Goal: Information Seeking & Learning: Stay updated

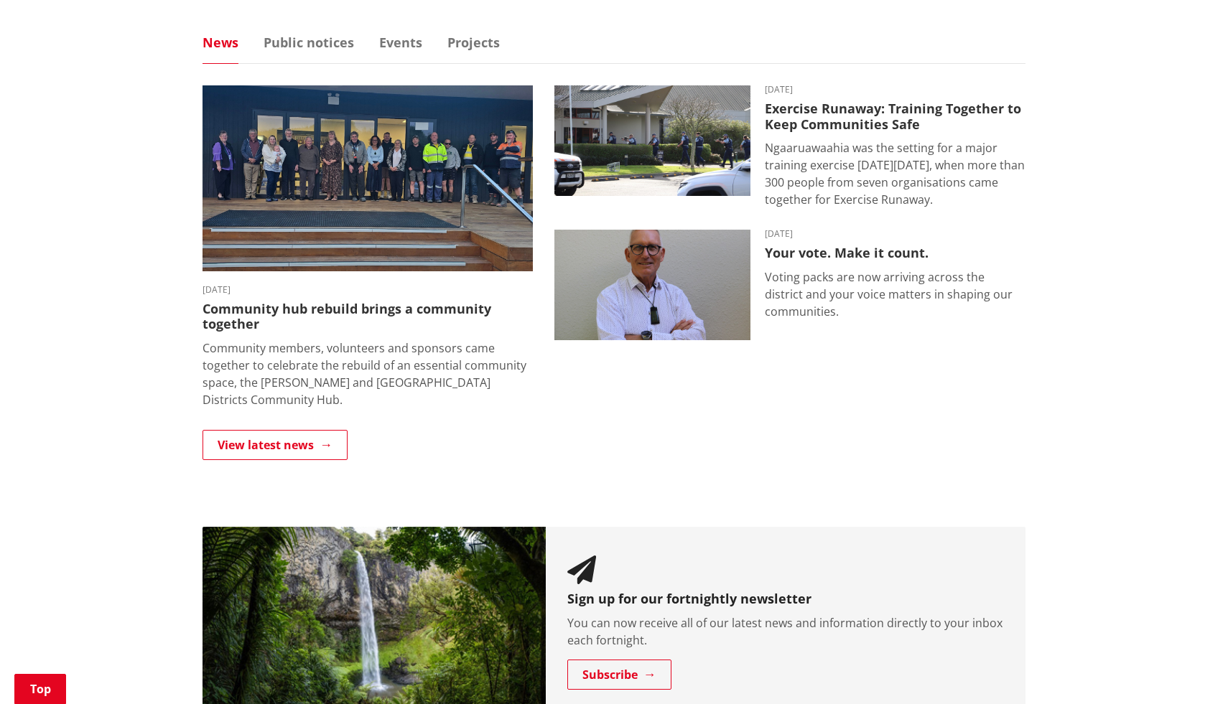
scroll to position [919, 0]
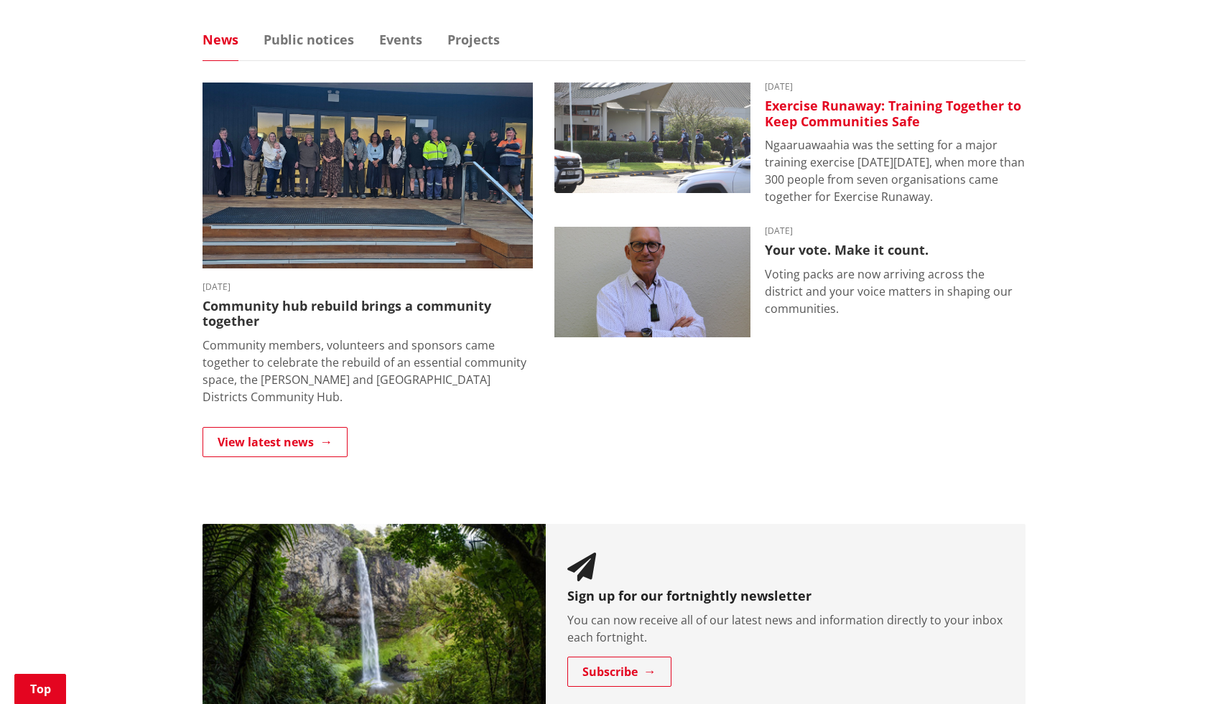
click at [897, 105] on h3 "Exercise Runaway: Training Together to Keep Communities Safe" at bounding box center [895, 113] width 261 height 31
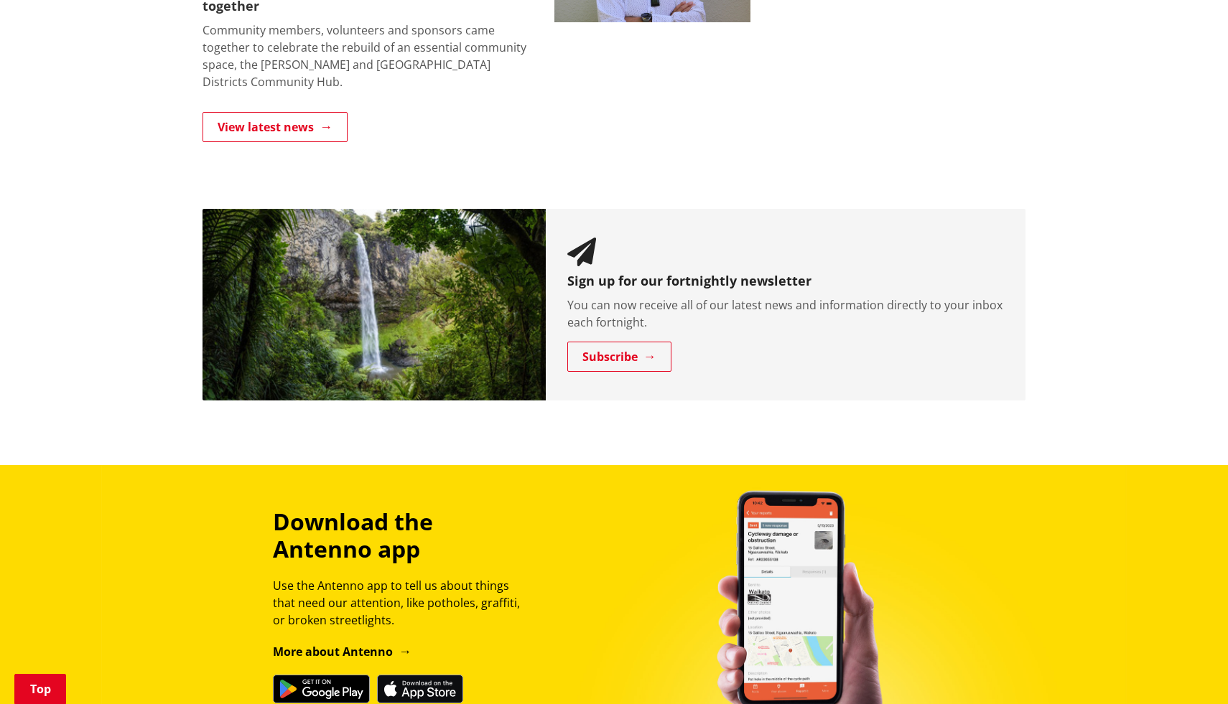
scroll to position [1235, 0]
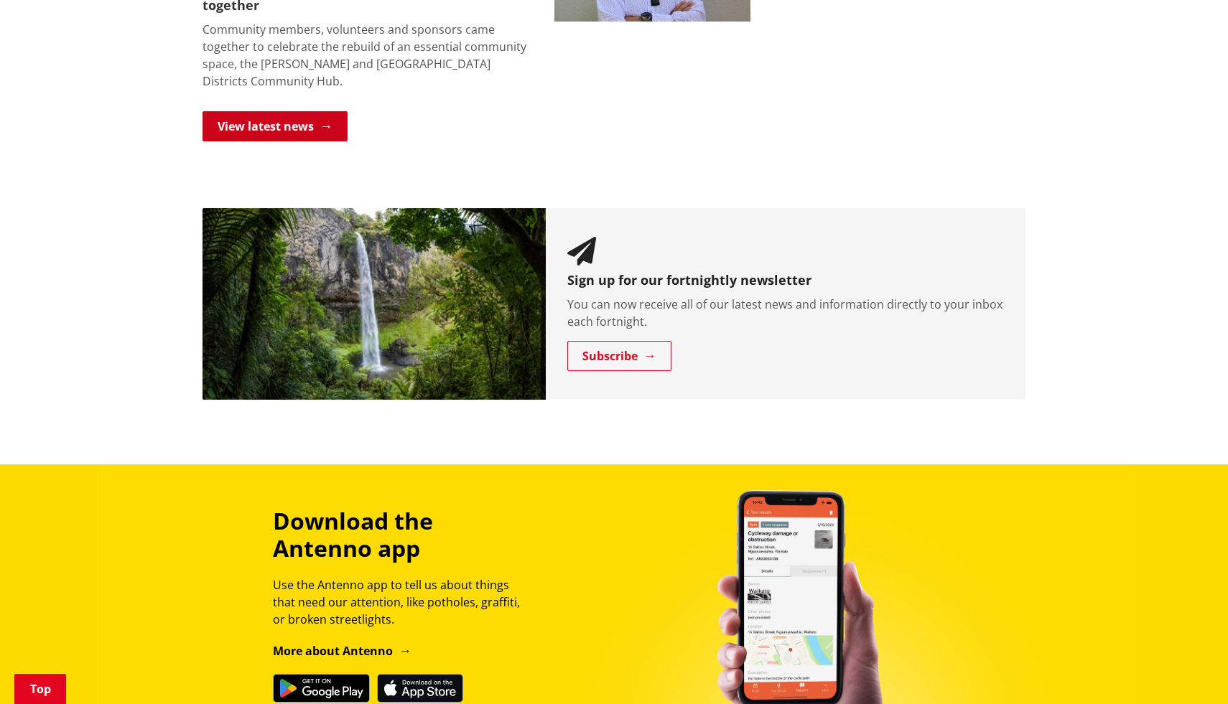
click at [307, 126] on link "View latest news" at bounding box center [274, 126] width 145 height 30
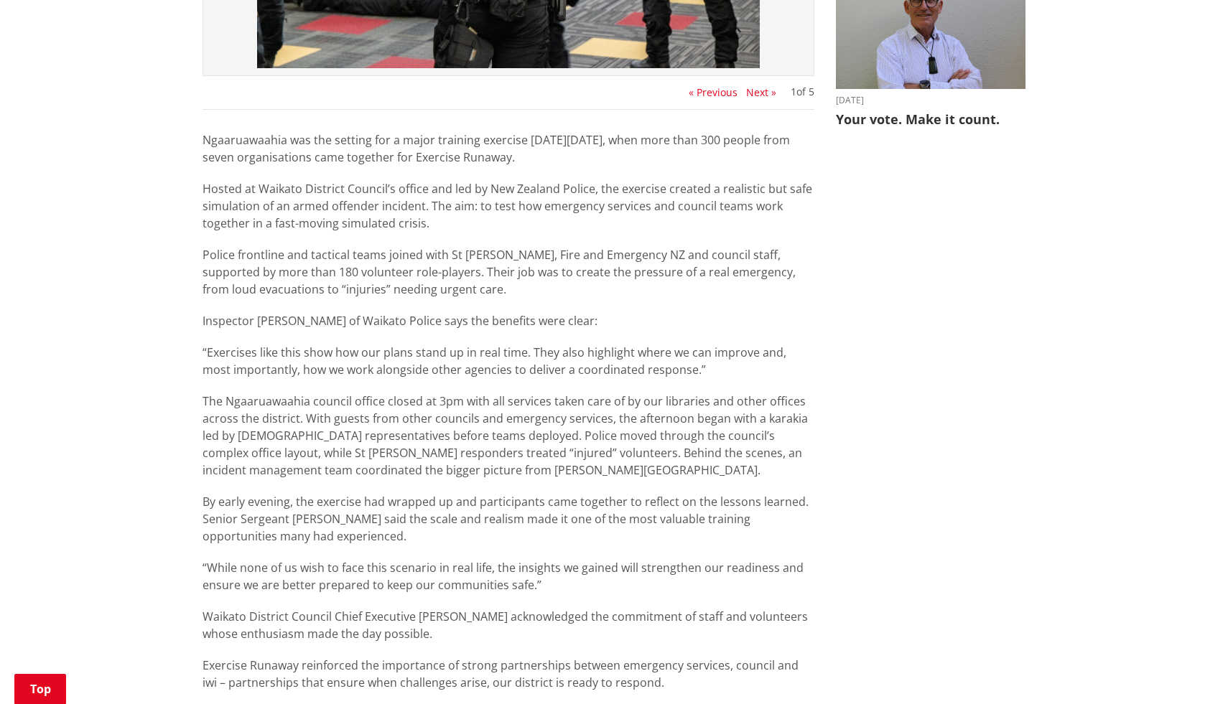
scroll to position [661, 0]
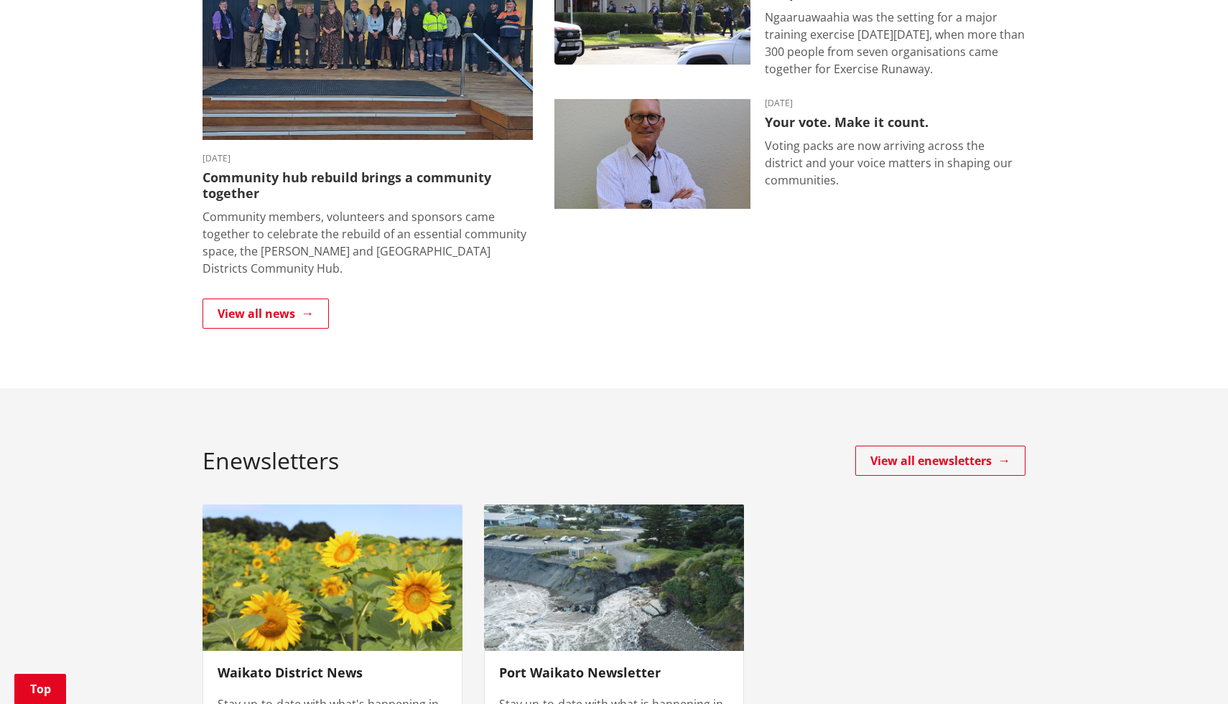
scroll to position [373, 0]
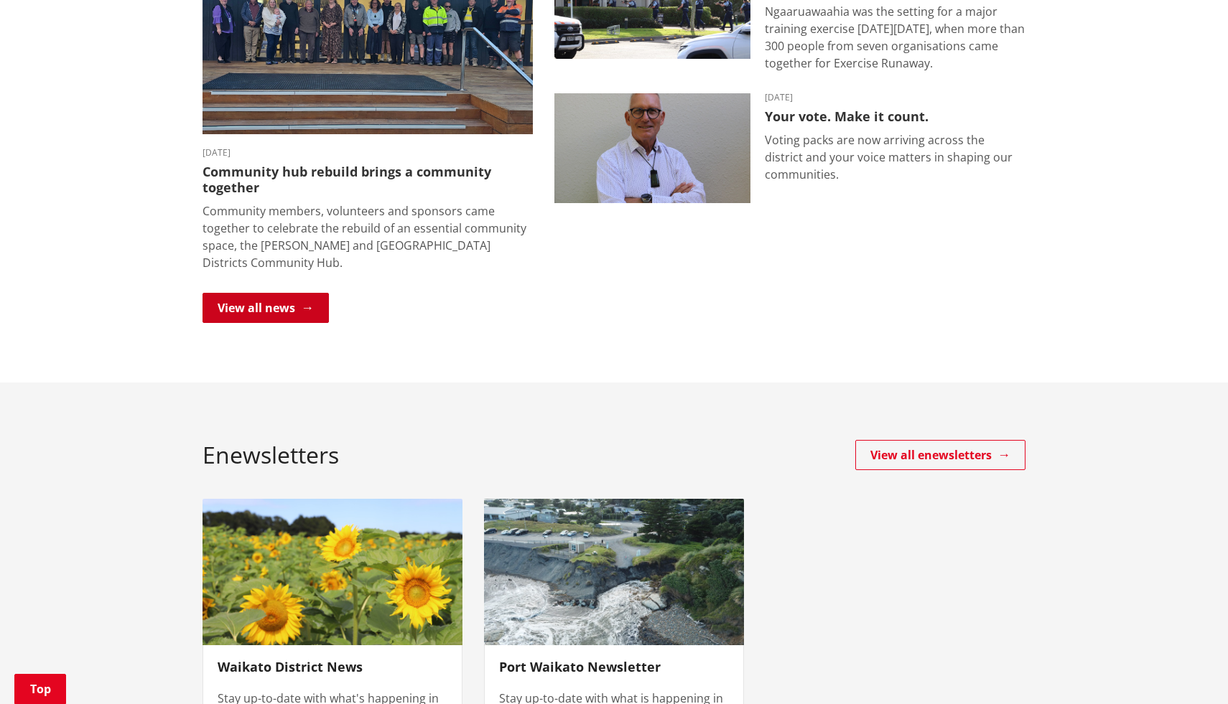
click at [307, 309] on link "View all news" at bounding box center [265, 308] width 126 height 30
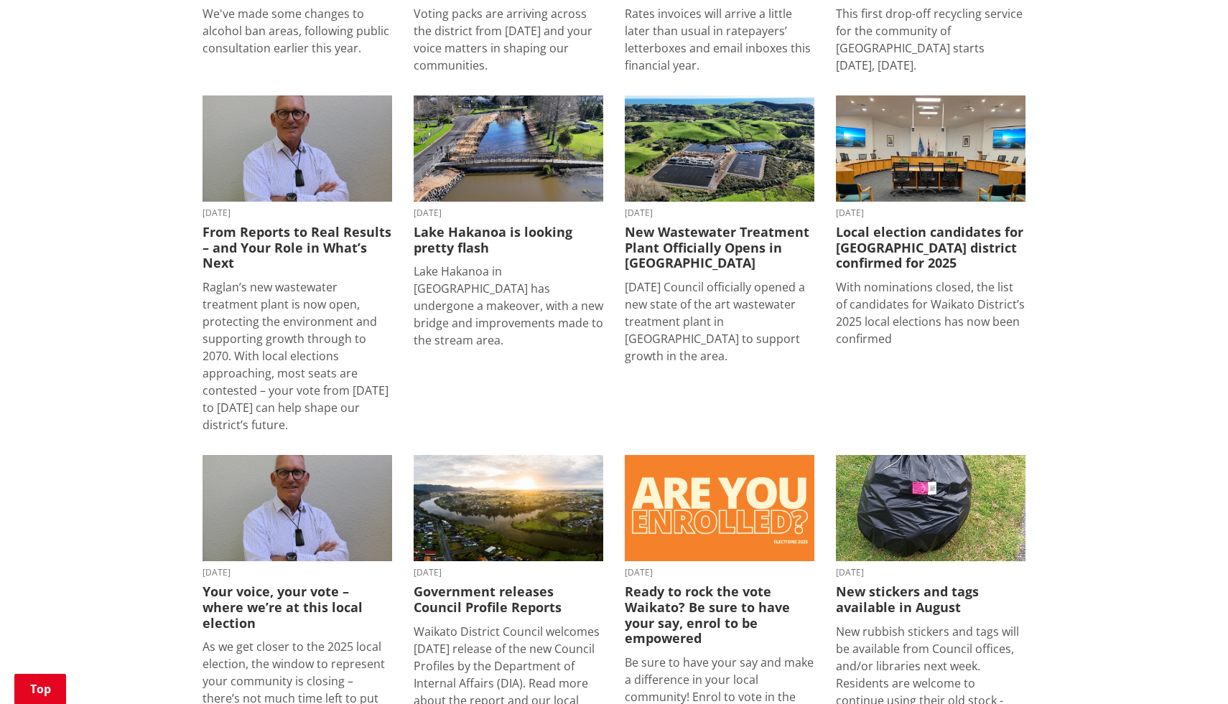
scroll to position [1120, 0]
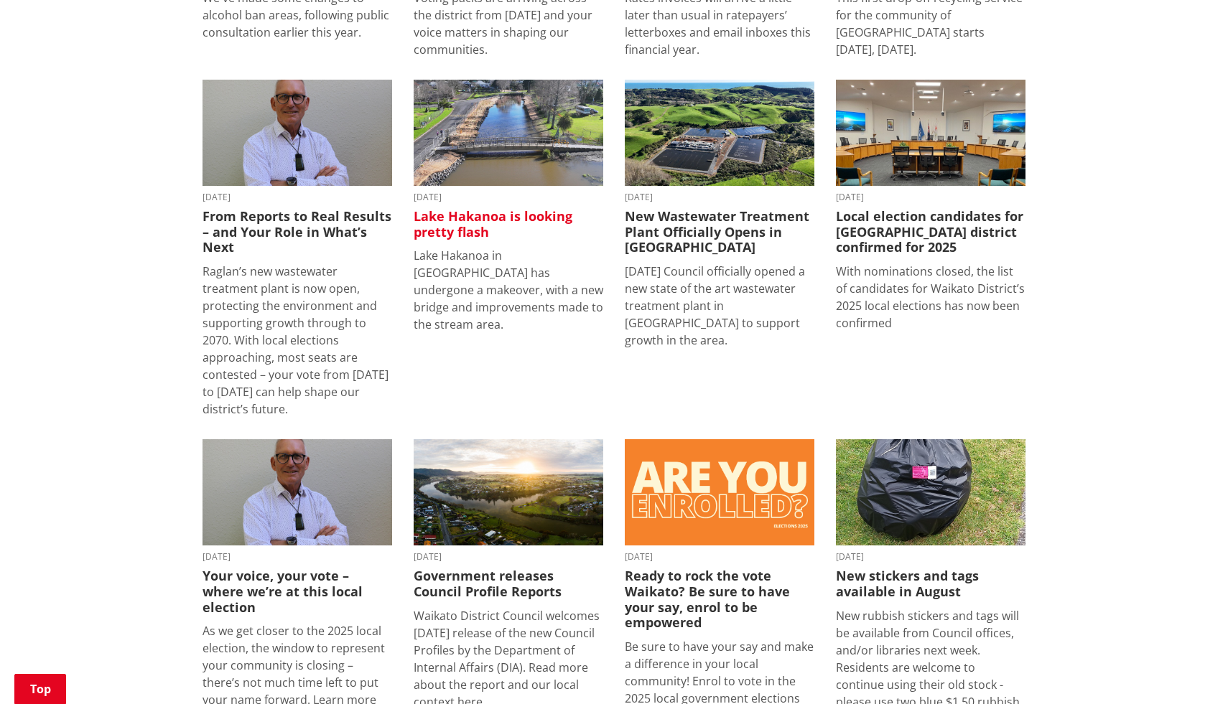
click at [502, 209] on h3 "Lake Hakanoa is looking pretty flash" at bounding box center [509, 224] width 190 height 31
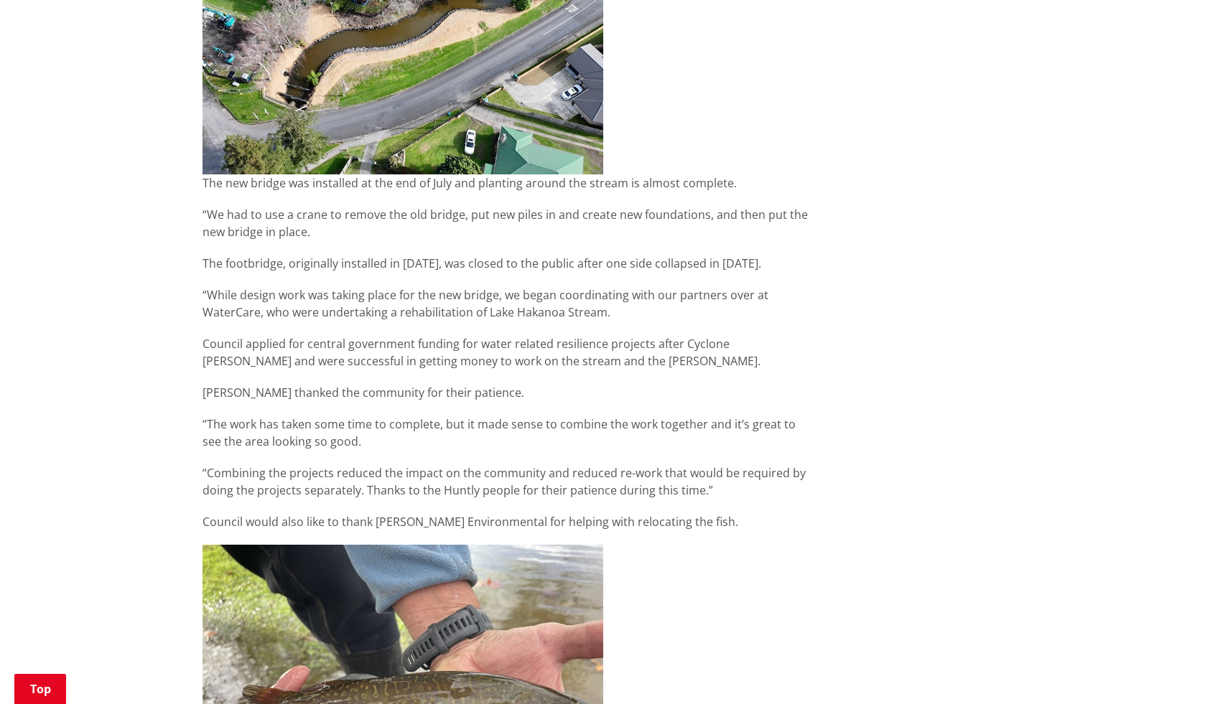
scroll to position [1120, 0]
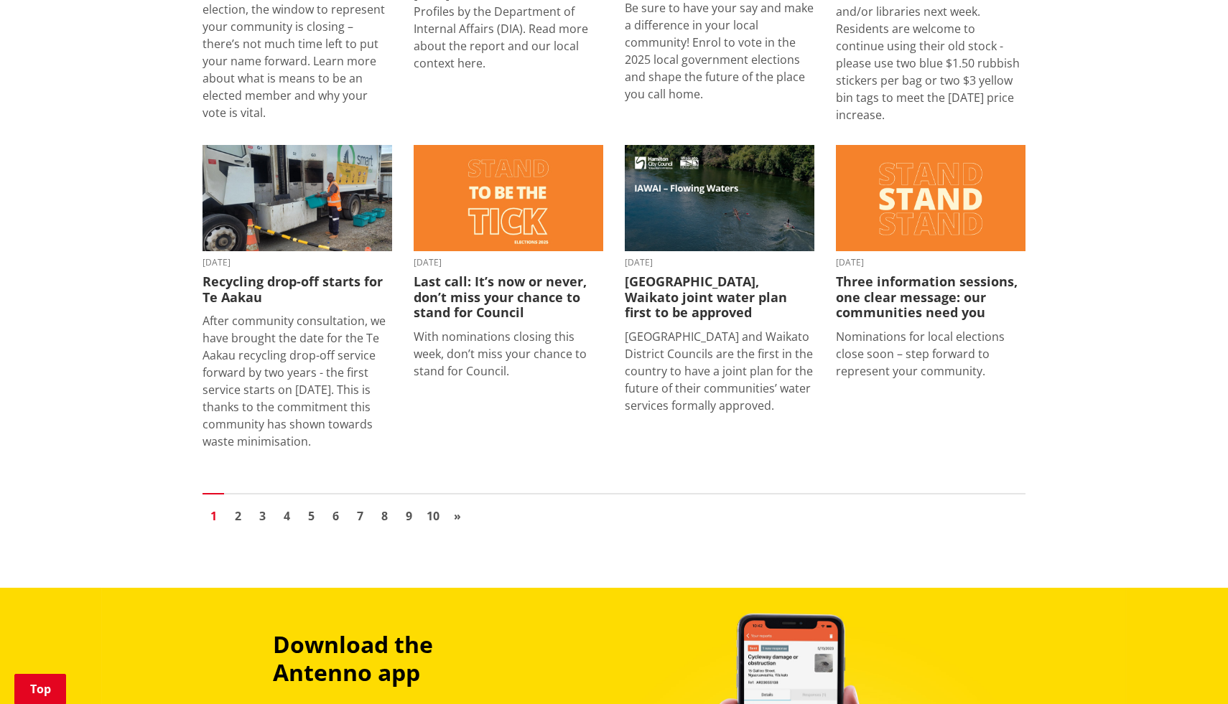
scroll to position [1809, 0]
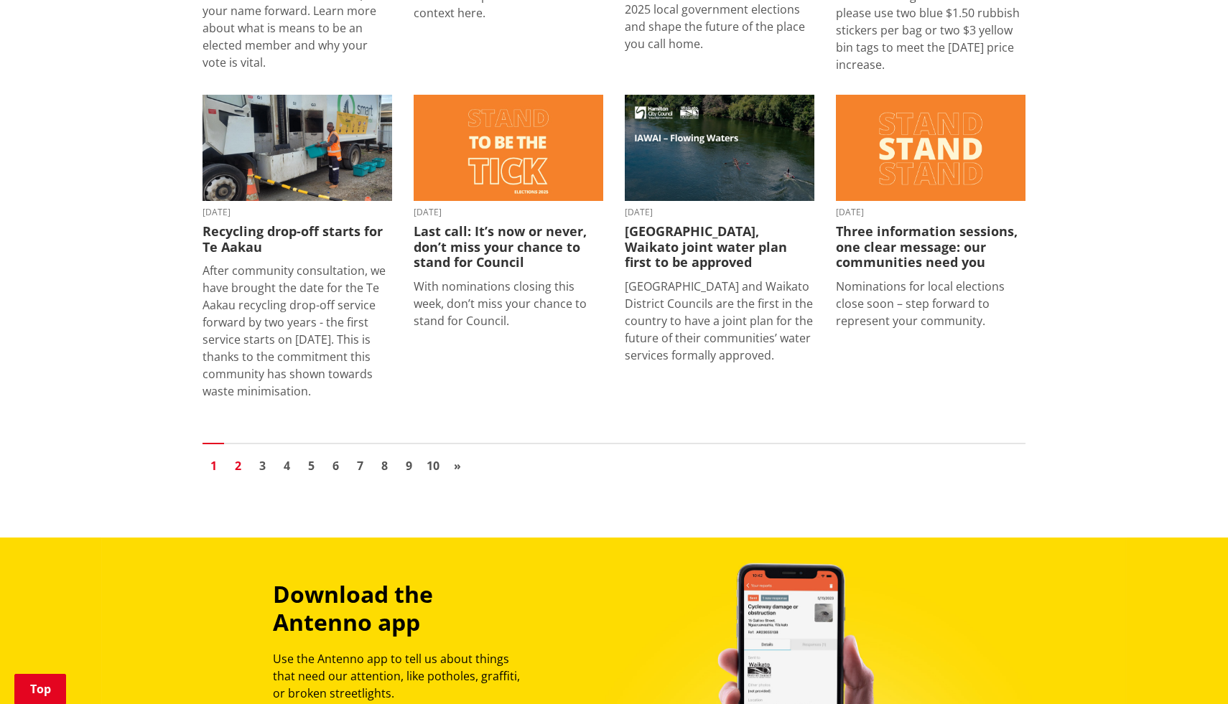
click at [238, 455] on link "2" at bounding box center [238, 466] width 22 height 22
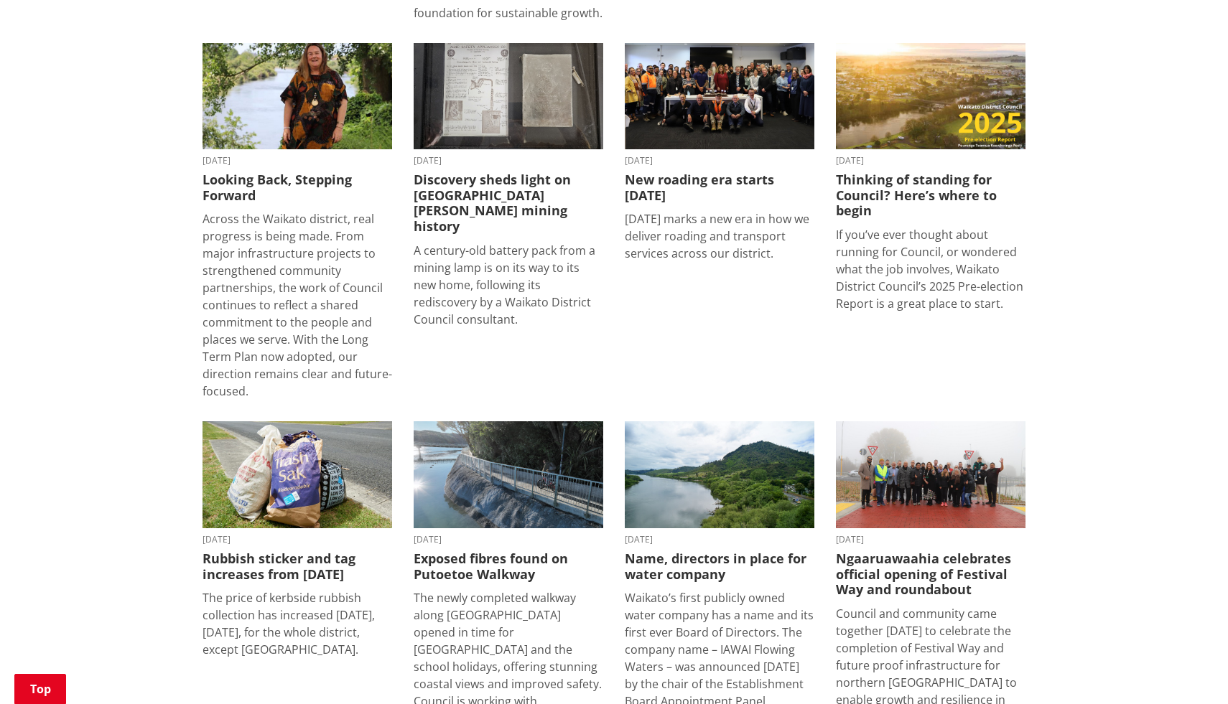
scroll to position [948, 0]
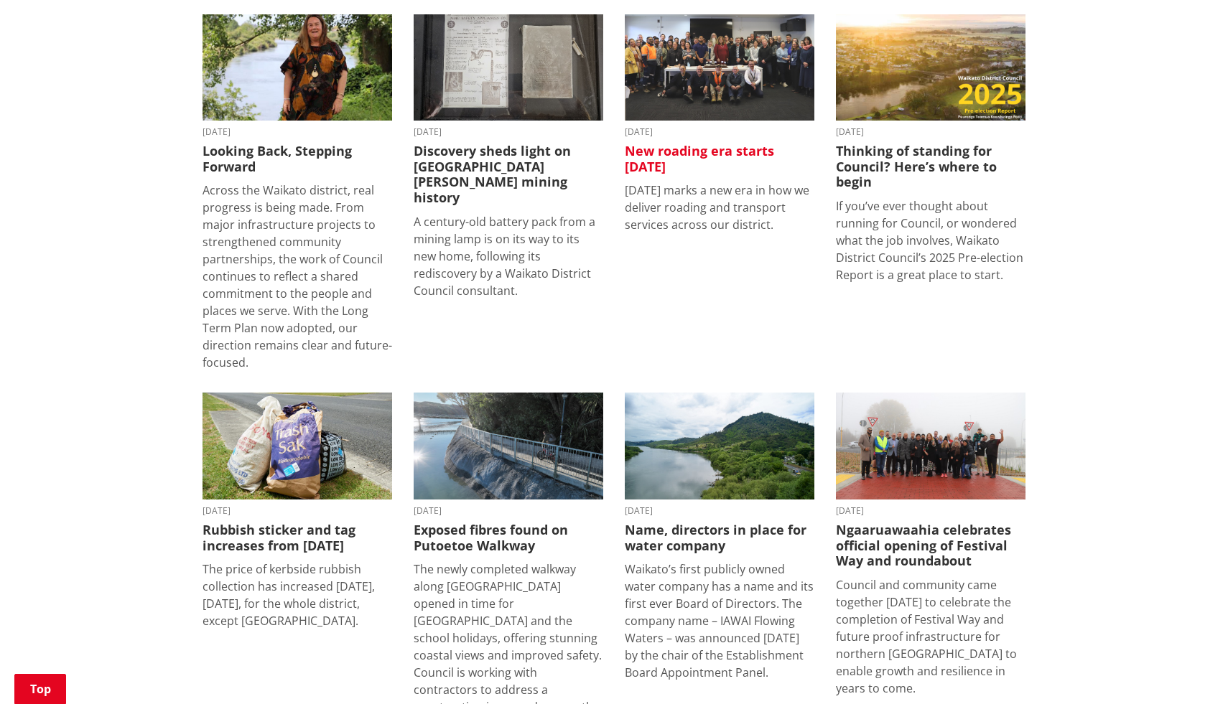
click at [727, 153] on h3 "New roading era starts [DATE]" at bounding box center [720, 159] width 190 height 31
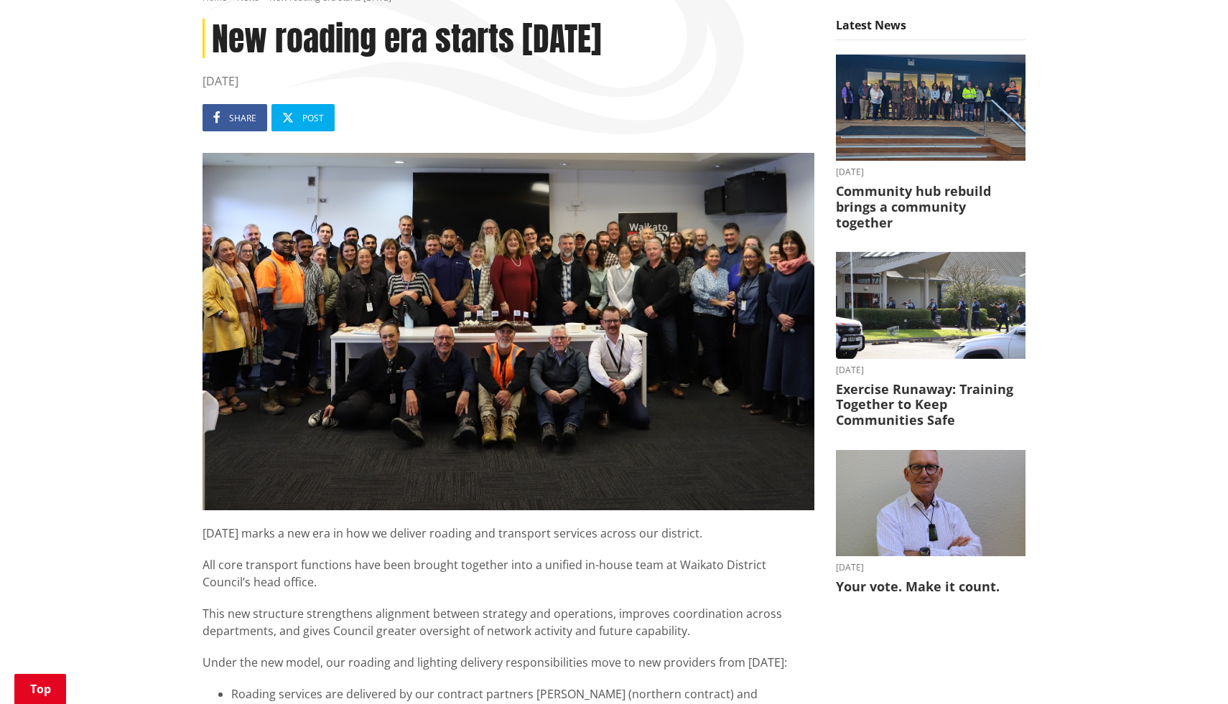
scroll to position [172, 0]
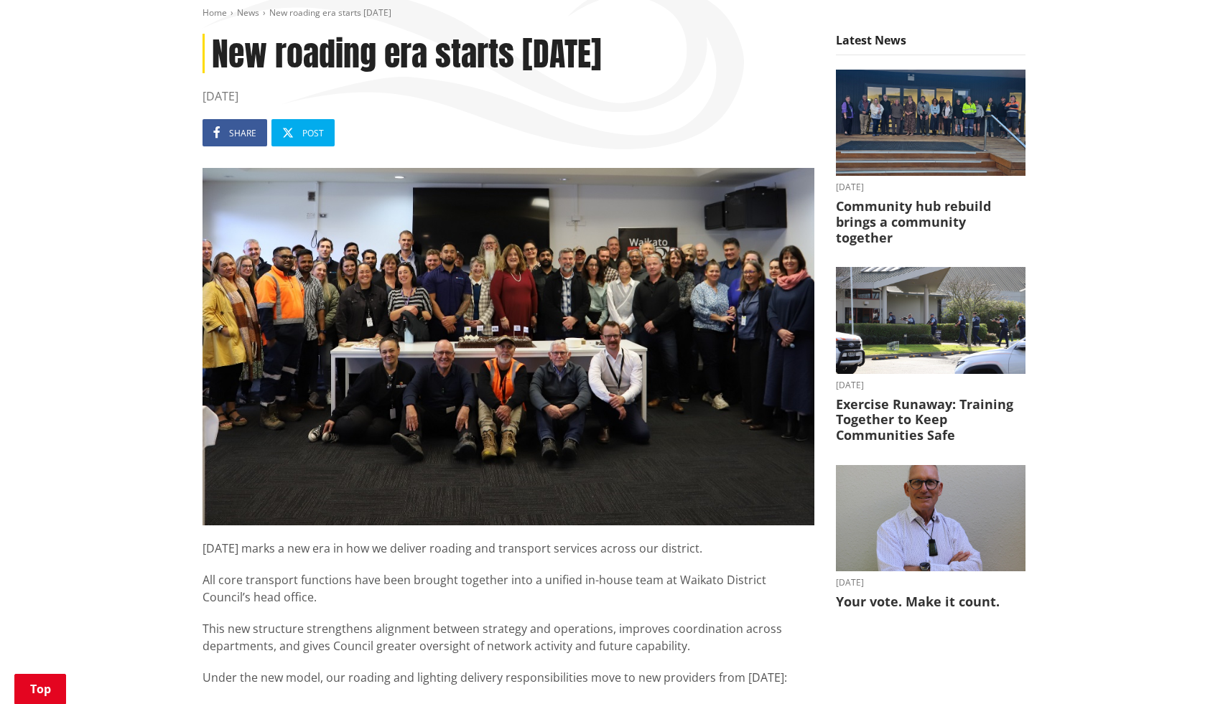
click at [759, 432] on img at bounding box center [508, 347] width 612 height 358
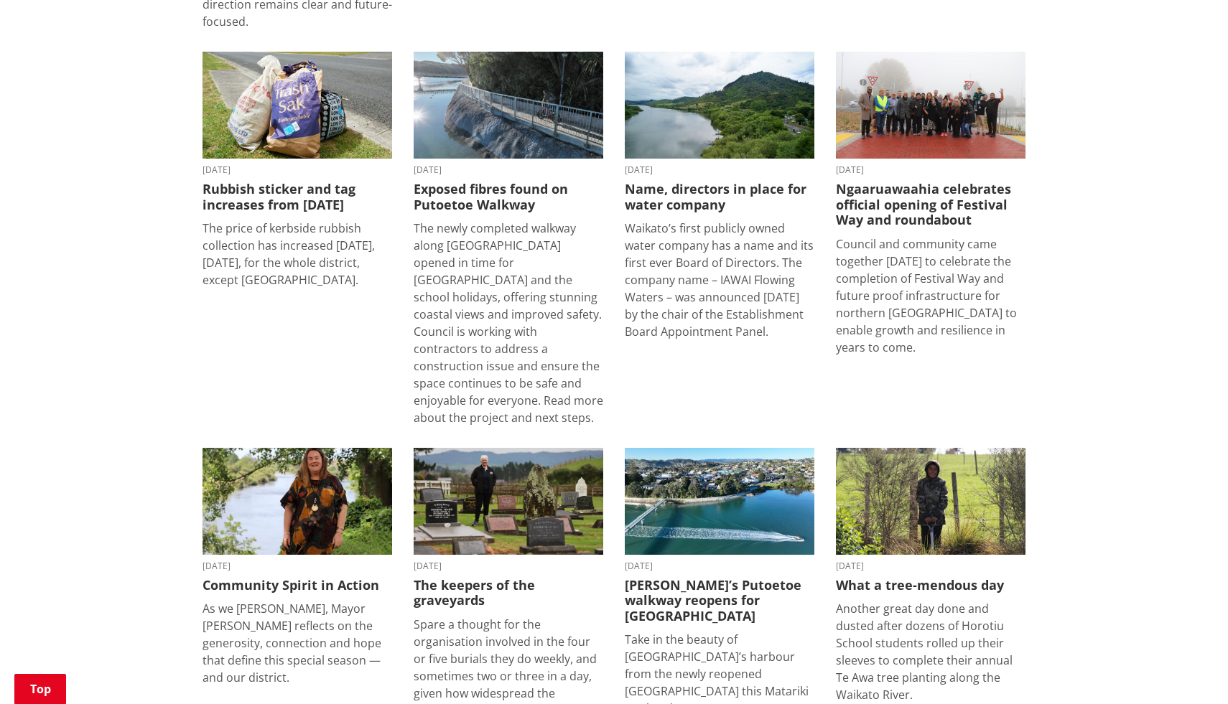
scroll to position [1292, 0]
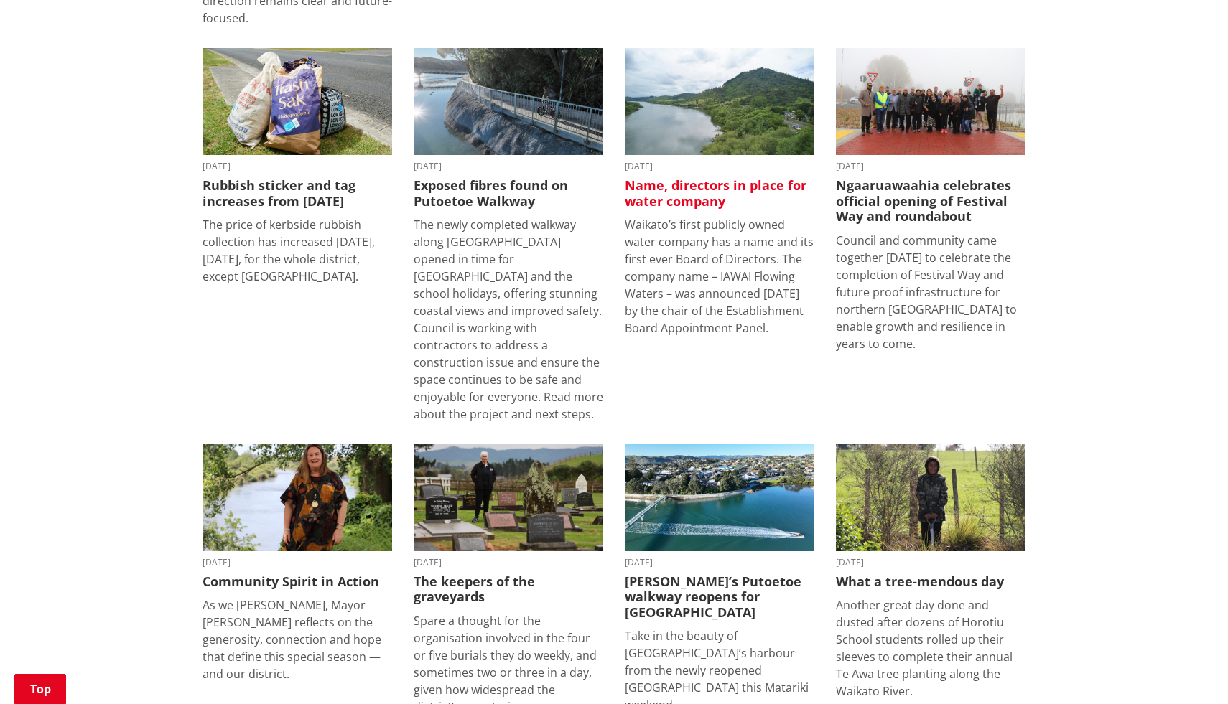
click at [707, 184] on h3 "Name, directors in place for water company" at bounding box center [720, 193] width 190 height 31
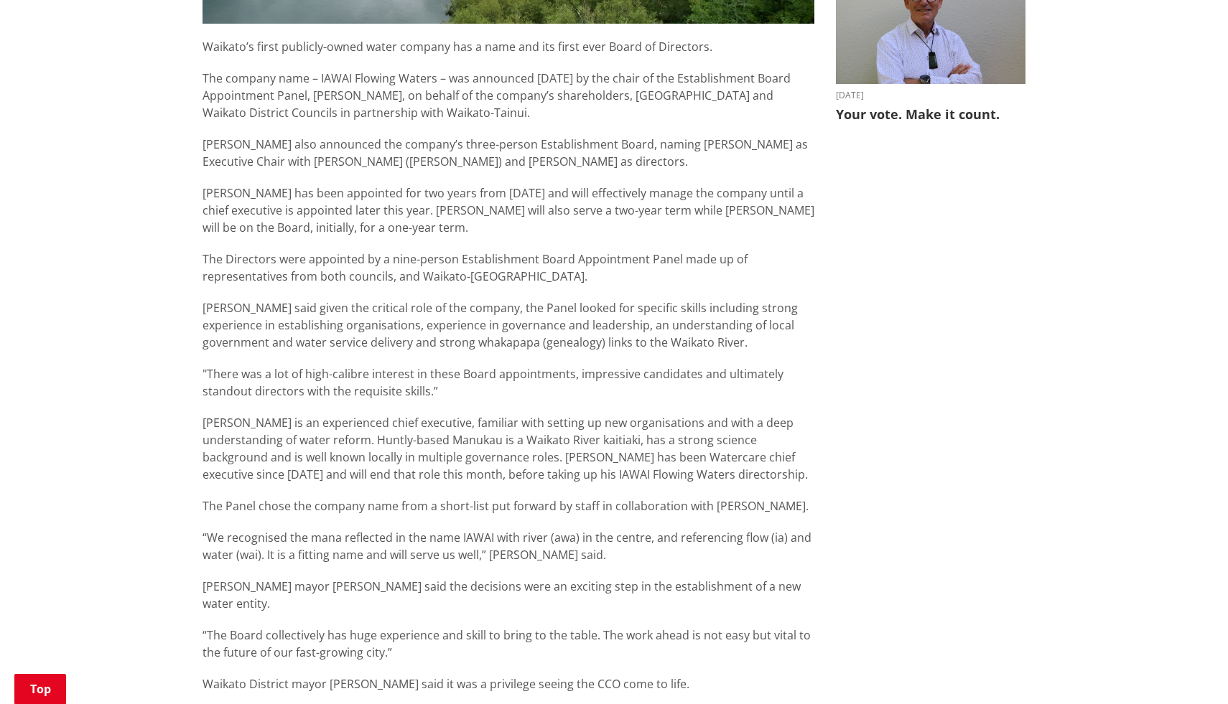
scroll to position [661, 0]
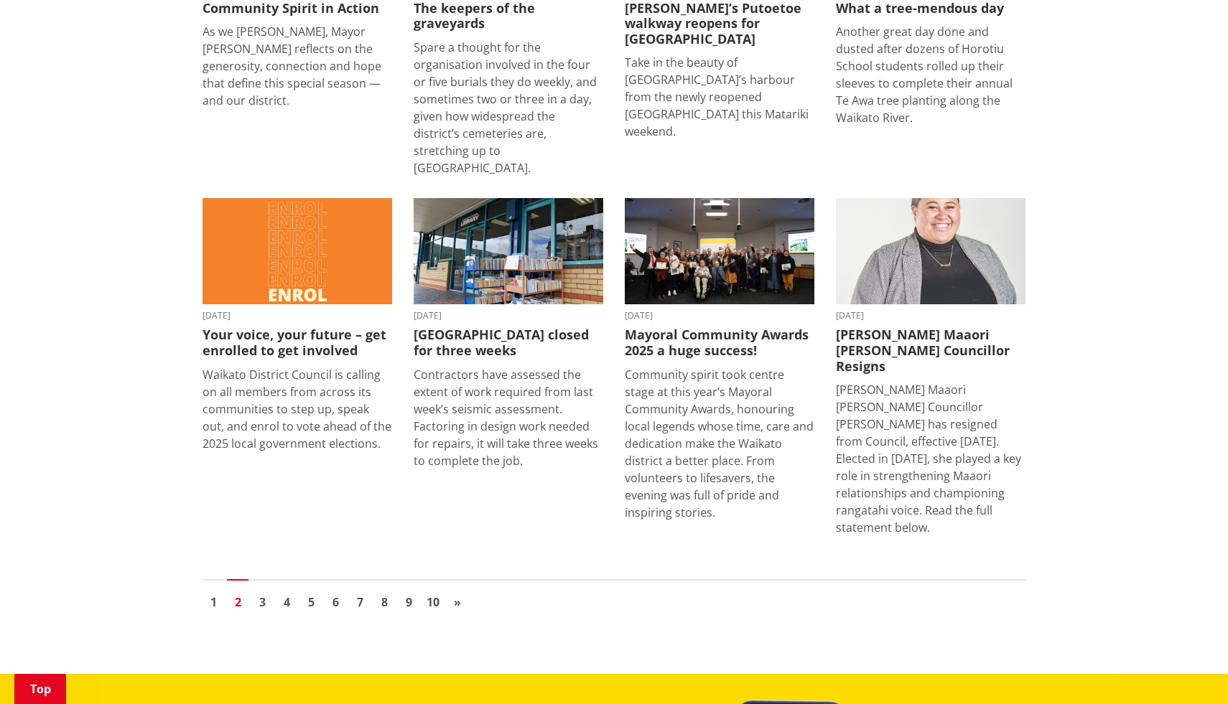
scroll to position [1895, 0]
